Goal: Task Accomplishment & Management: Manage account settings

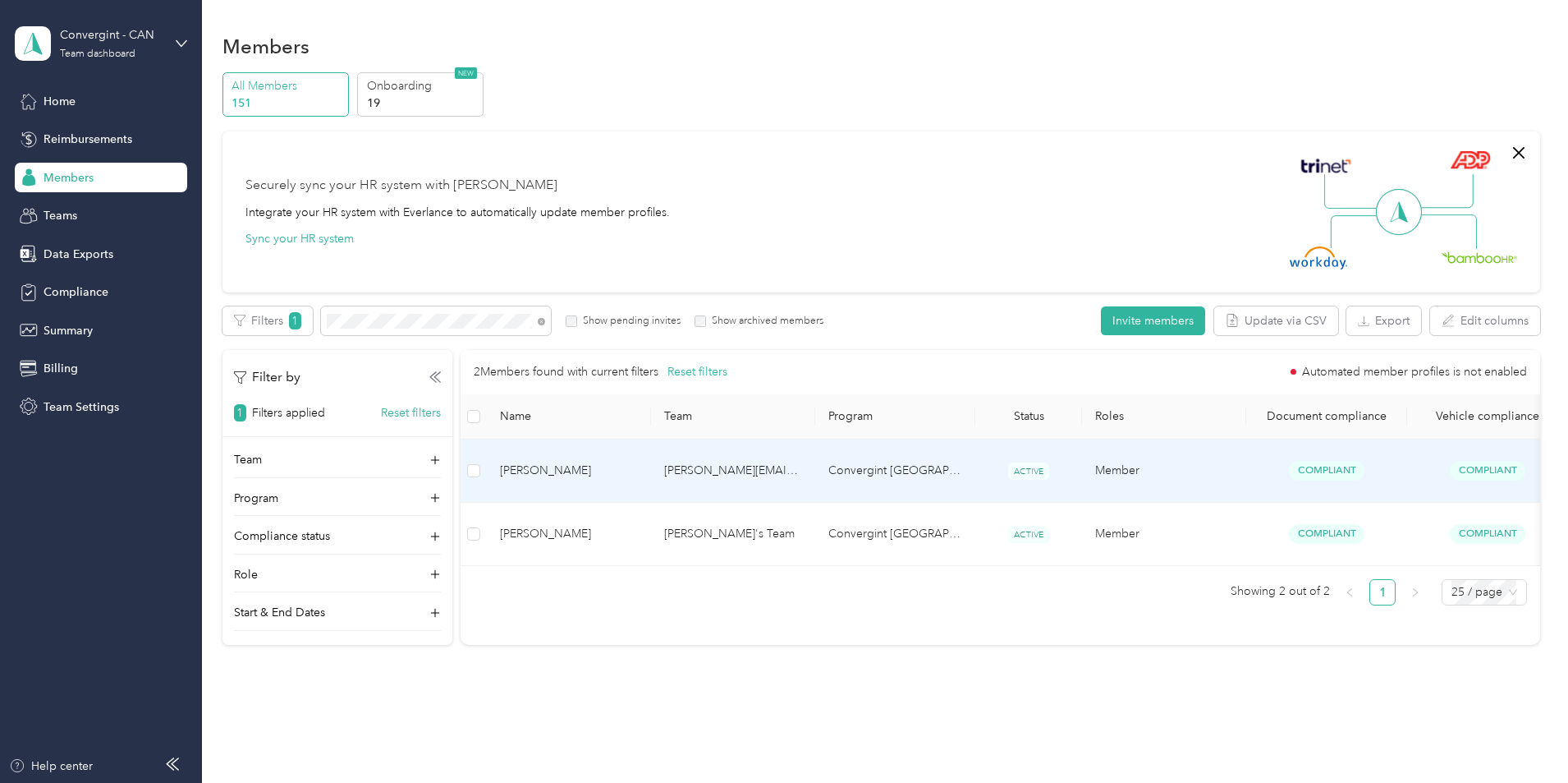
click at [638, 466] on span "[PERSON_NAME]" at bounding box center [568, 471] width 138 height 18
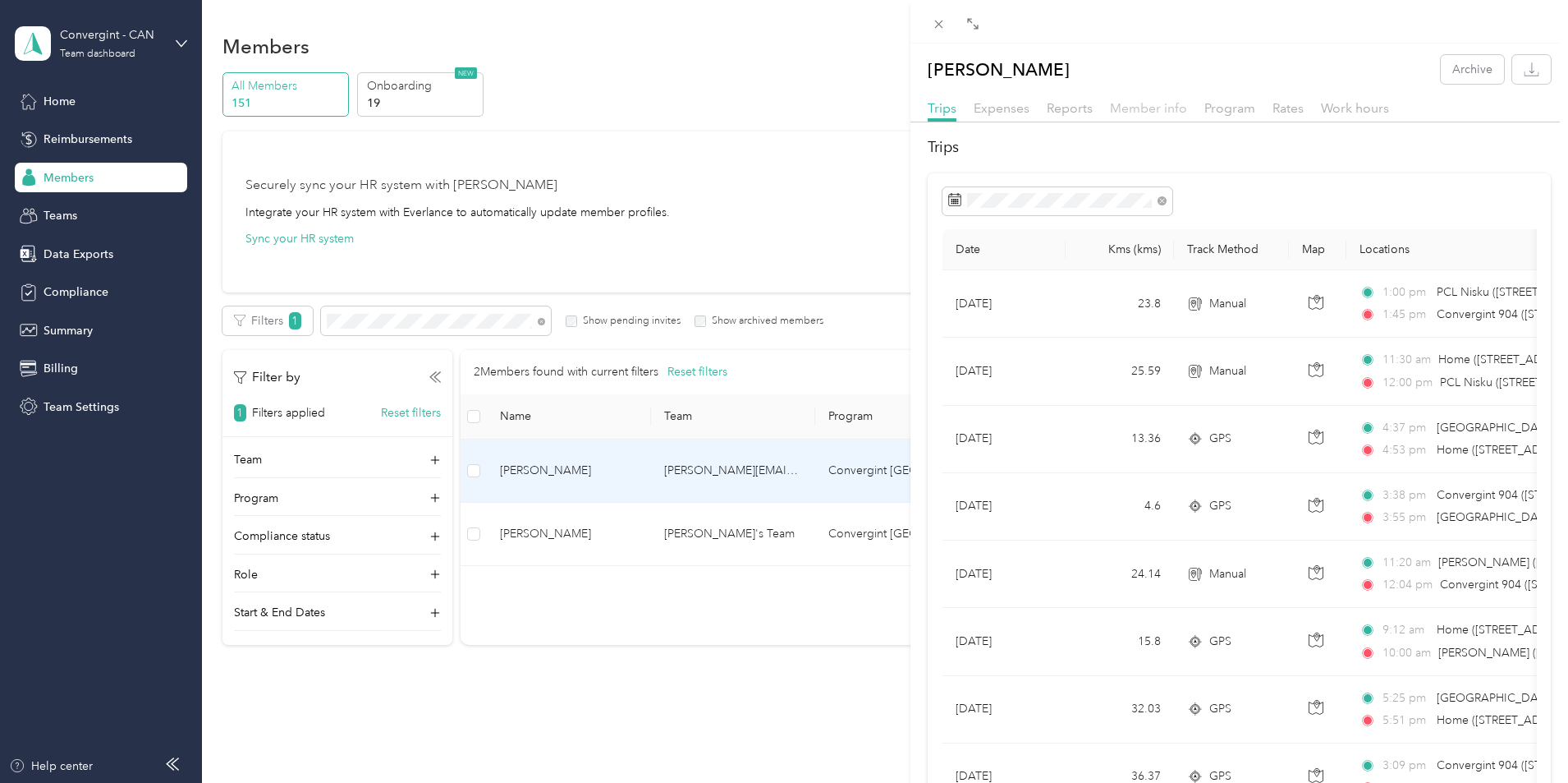
click at [1129, 115] on span "Member info" at bounding box center [1149, 109] width 78 height 16
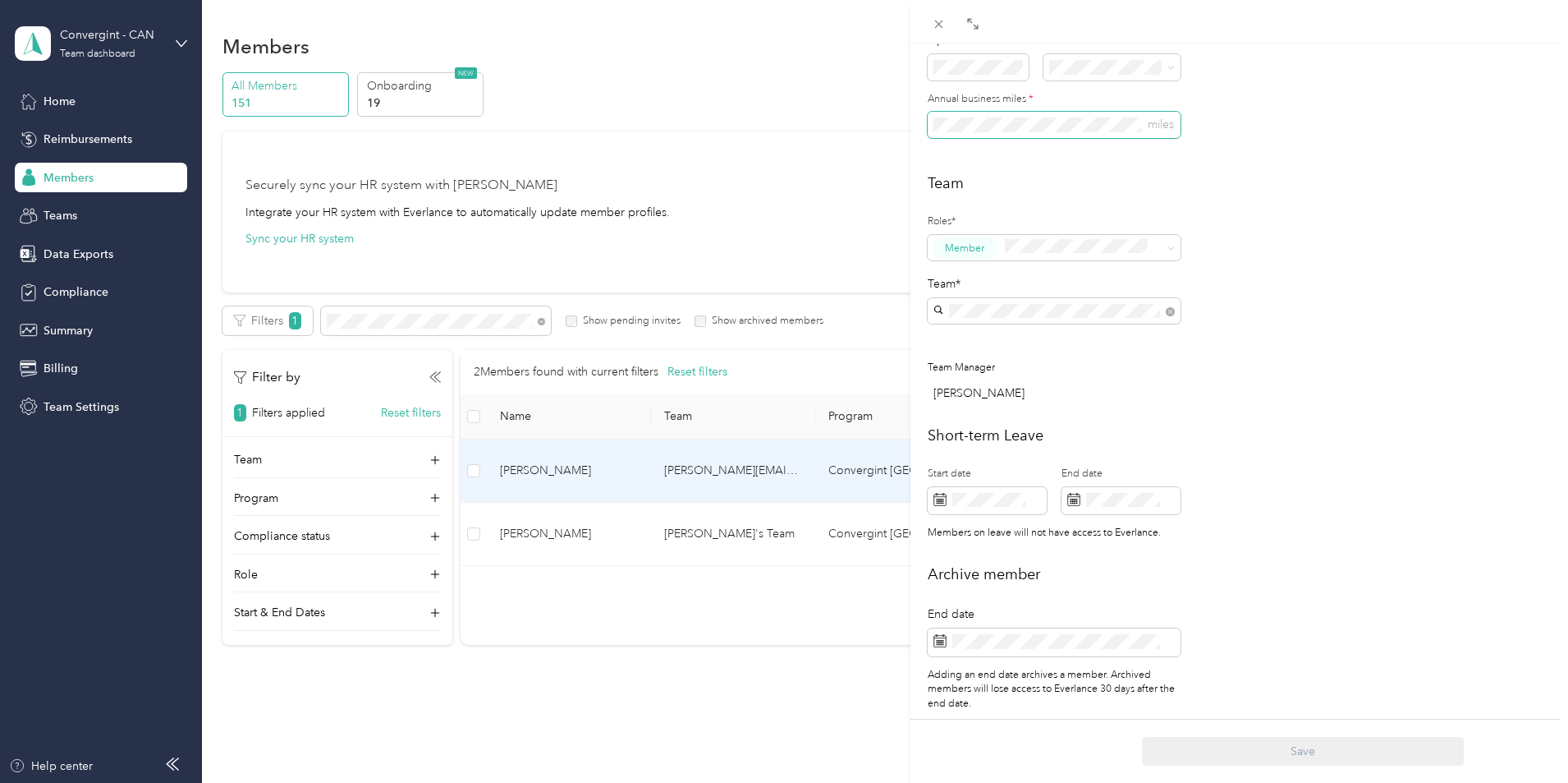
scroll to position [410, 0]
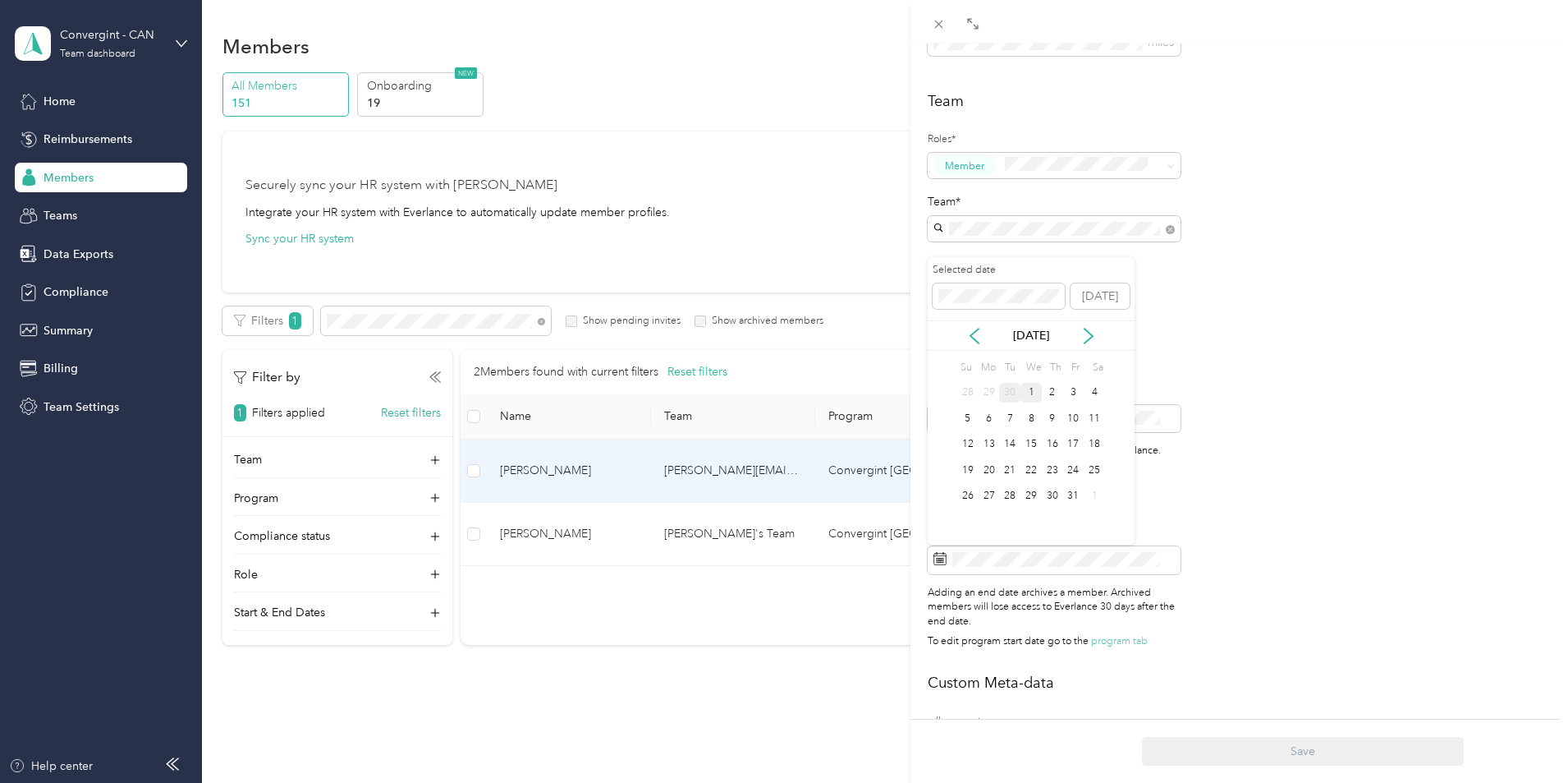
click at [1009, 392] on div "30" at bounding box center [1009, 392] width 21 height 21
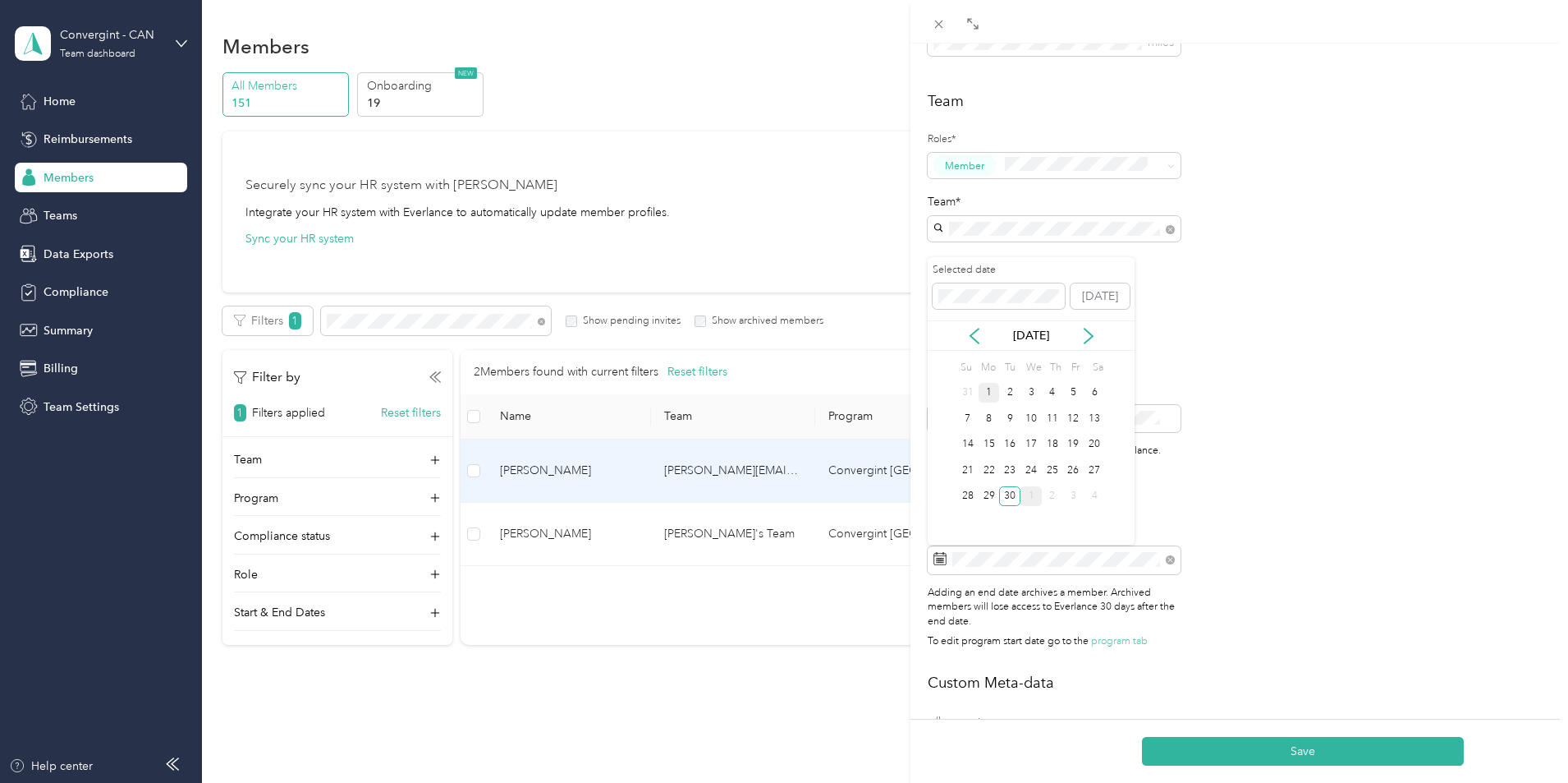
click at [992, 392] on div "1" at bounding box center [989, 392] width 21 height 21
click at [1087, 335] on icon at bounding box center [1088, 336] width 16 height 16
click at [1030, 394] on div "1" at bounding box center [1030, 392] width 21 height 21
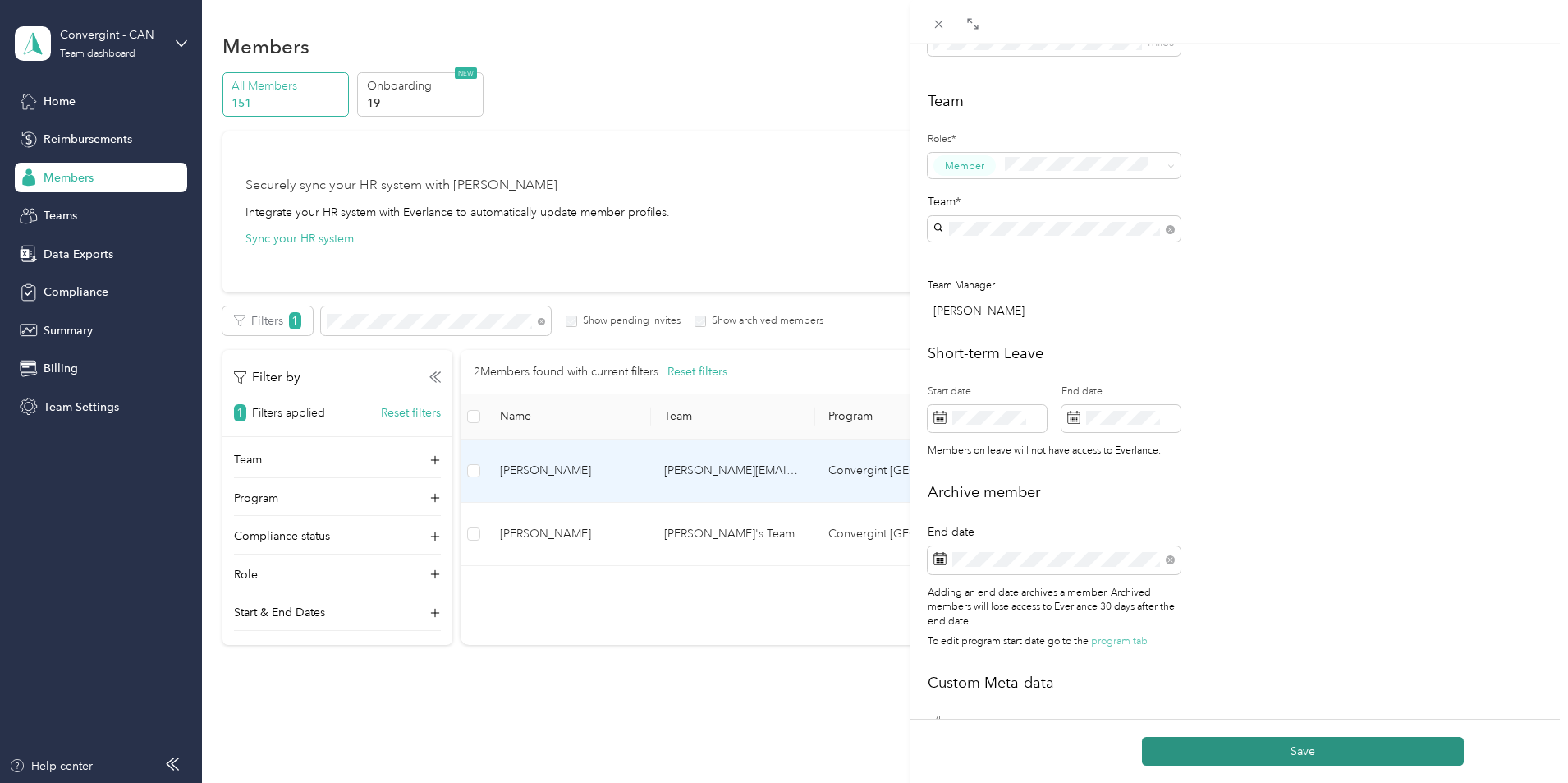
click at [1265, 755] on button "Save" at bounding box center [1302, 751] width 322 height 29
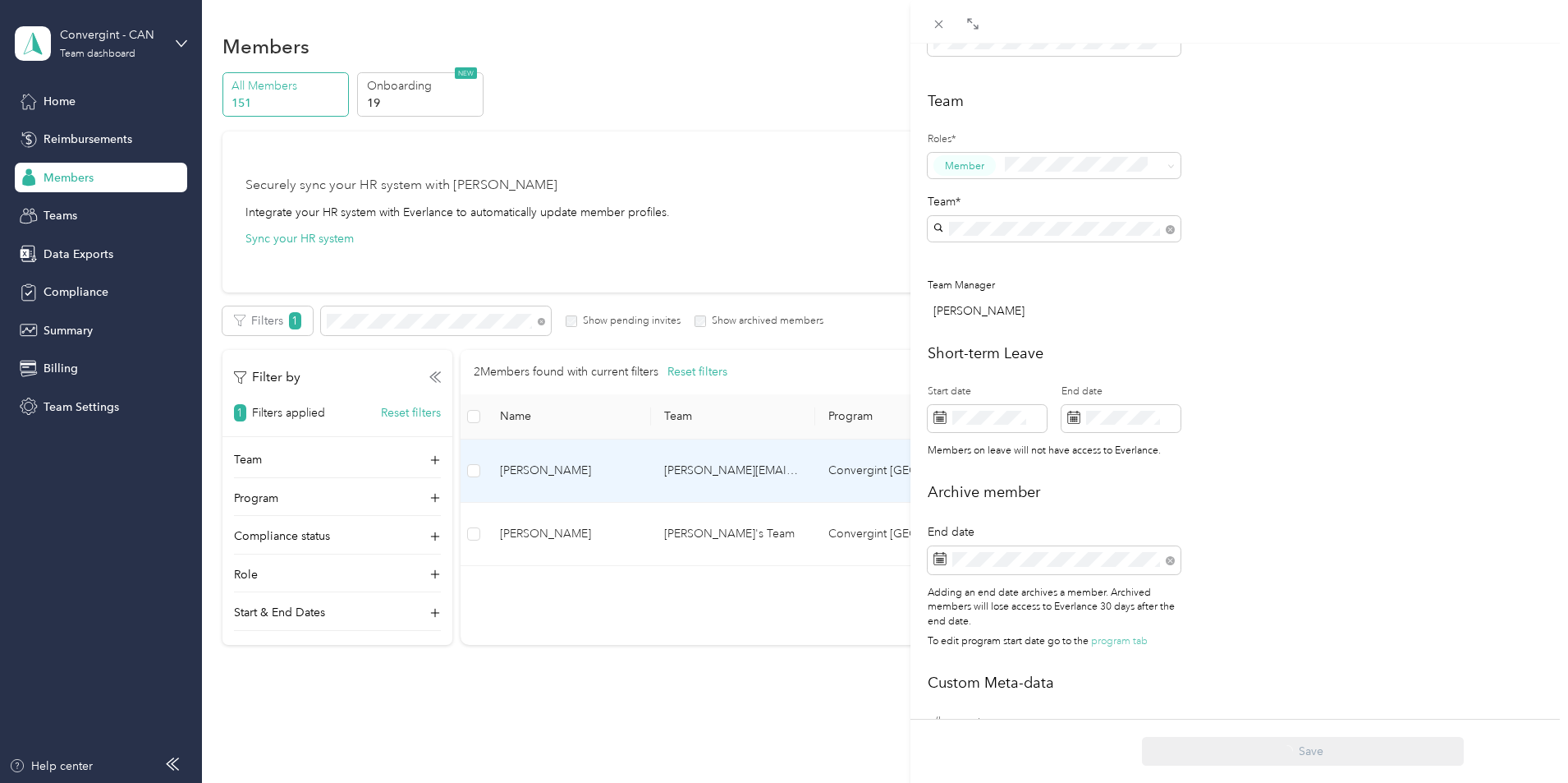
scroll to position [467, 0]
click at [936, 26] on icon at bounding box center [939, 24] width 14 height 14
